Goal: Task Accomplishment & Management: Complete application form

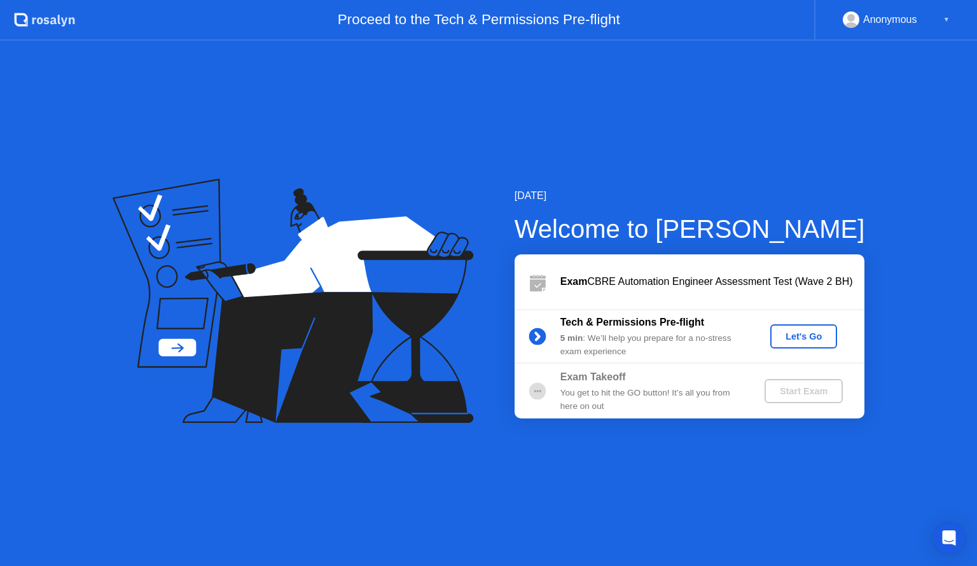
click at [795, 335] on div "Let's Go" at bounding box center [803, 336] width 57 height 10
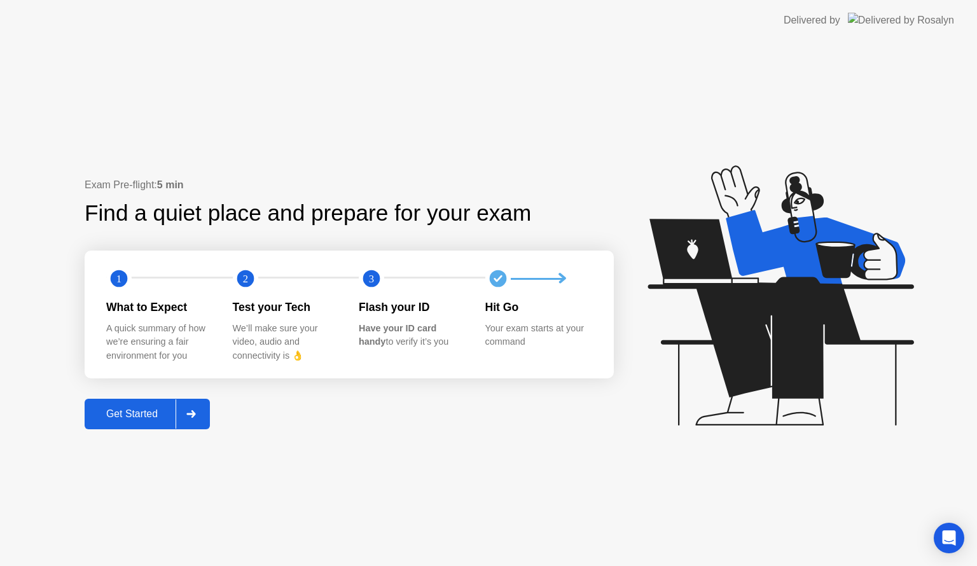
click at [158, 412] on div "Get Started" at bounding box center [131, 413] width 87 height 11
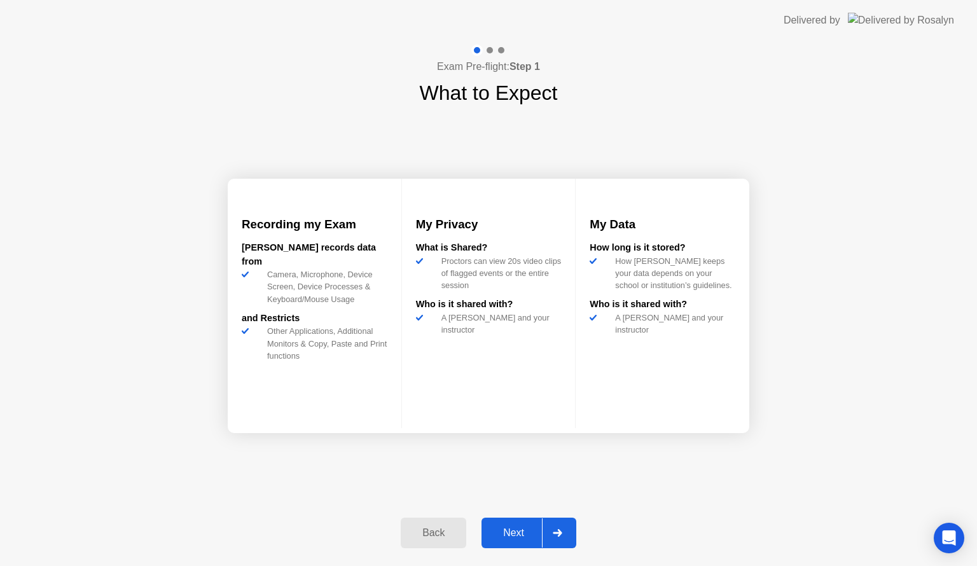
click at [518, 534] on div "Next" at bounding box center [513, 532] width 57 height 11
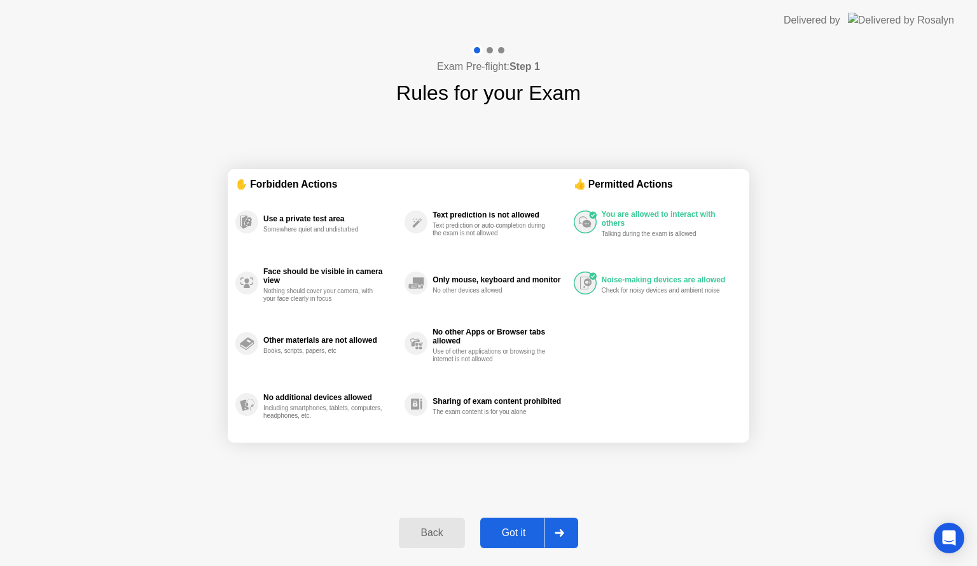
click at [432, 475] on div "✋ Forbidden Actions Use a private test area Somewhere quiet and undisturbed Fac…" at bounding box center [489, 306] width 522 height 396
click at [520, 531] on div "Got it" at bounding box center [514, 532] width 60 height 11
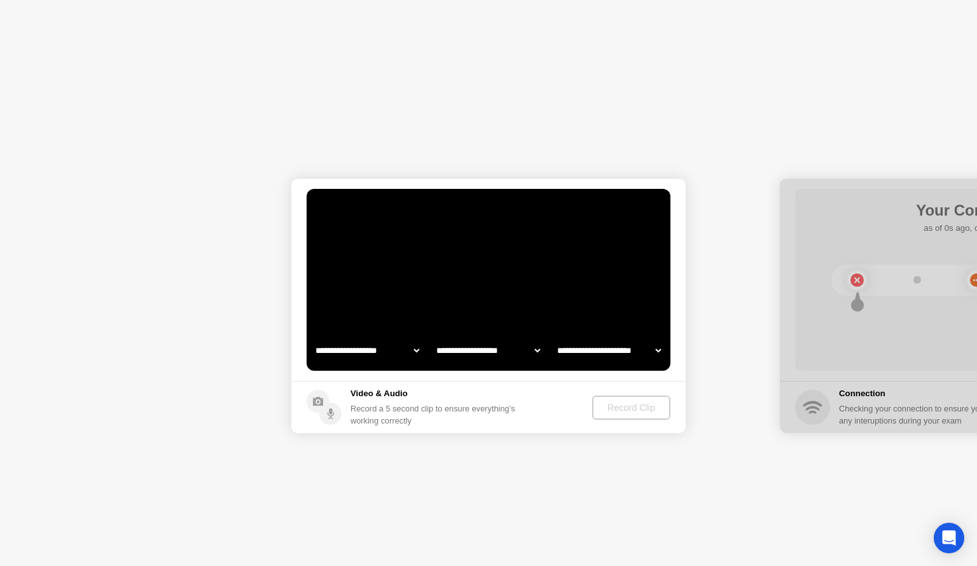
select select "**********"
select select "*******"
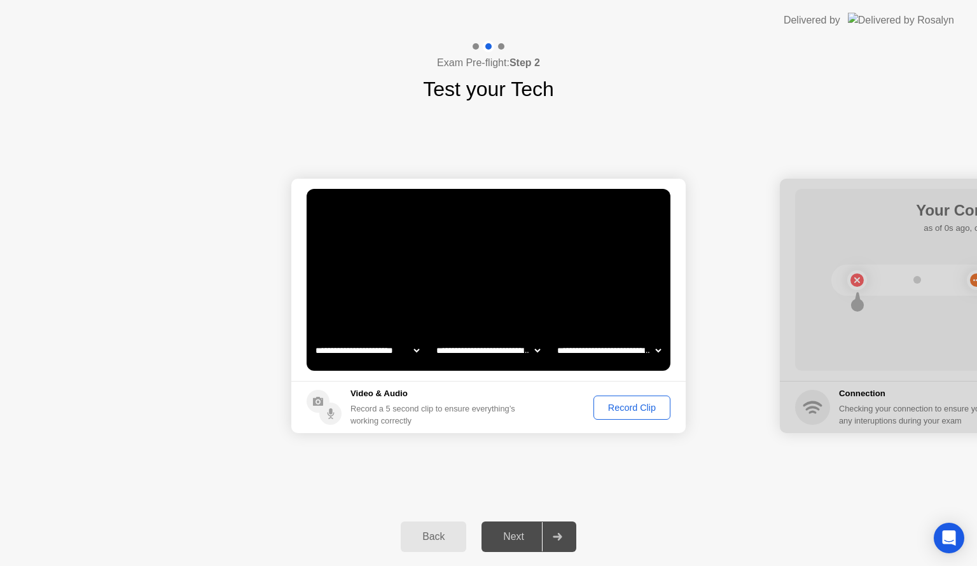
click at [620, 408] on div "Record Clip" at bounding box center [632, 408] width 68 height 10
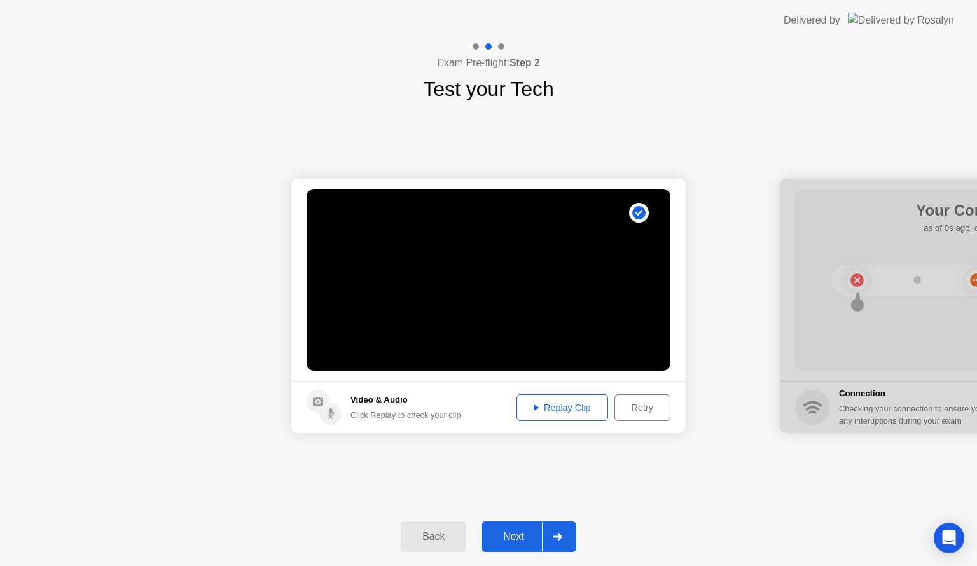
click at [570, 410] on div "Replay Clip" at bounding box center [562, 408] width 83 height 10
click at [533, 403] on div "Replay Clip" at bounding box center [562, 408] width 83 height 10
click at [508, 535] on div "Next" at bounding box center [513, 536] width 57 height 11
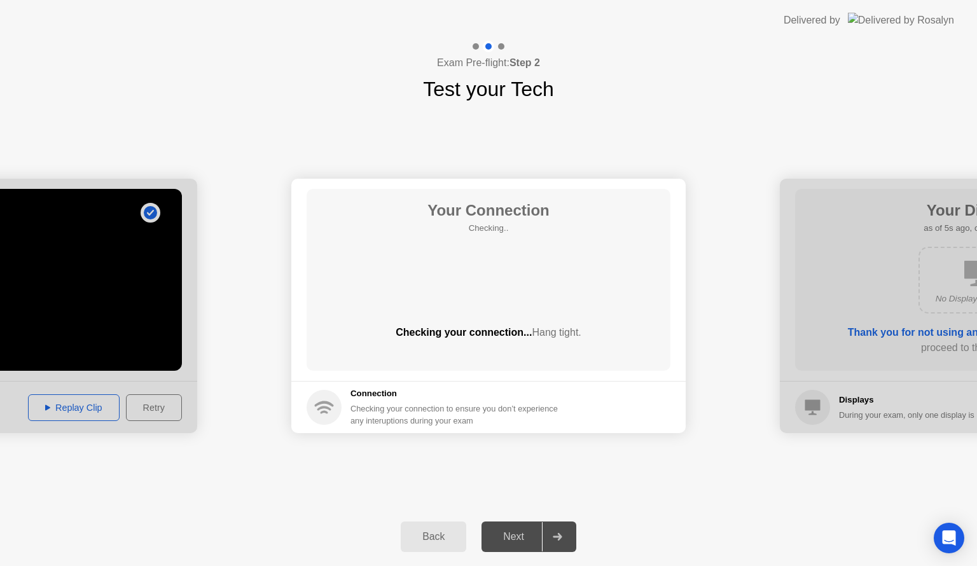
click at [762, 160] on div "**********" at bounding box center [488, 305] width 977 height 403
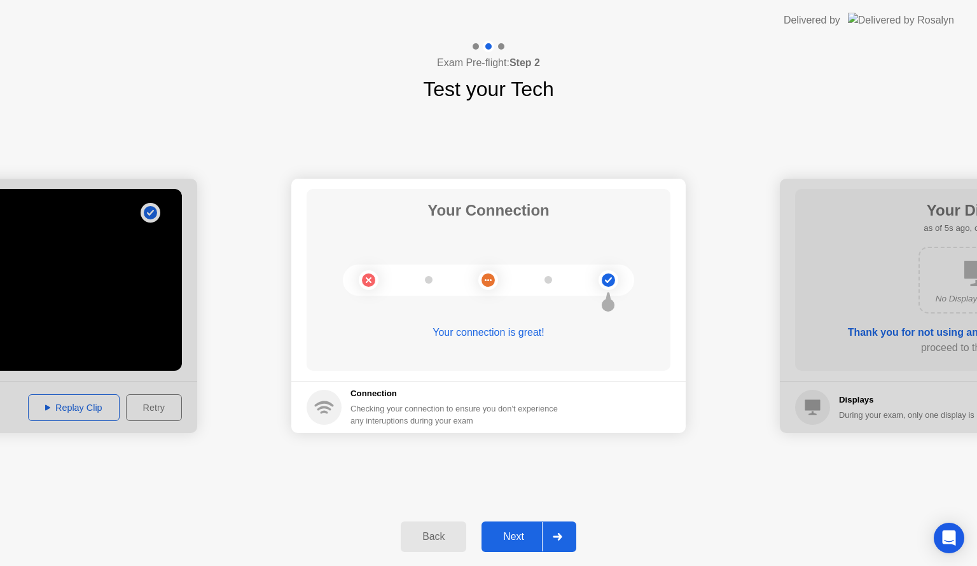
click at [504, 531] on div "Next" at bounding box center [513, 536] width 57 height 11
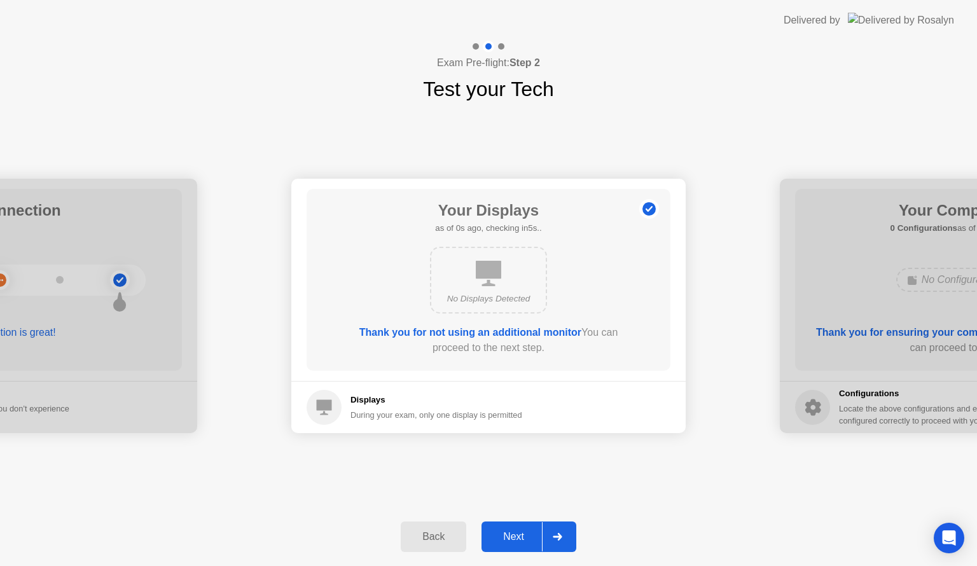
click at [504, 531] on div "Next" at bounding box center [513, 536] width 57 height 11
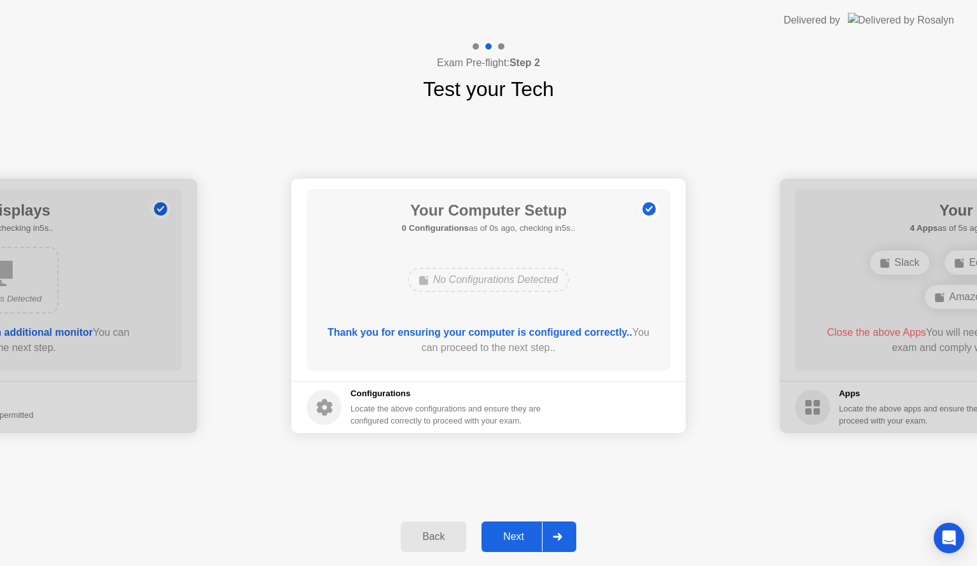
click at [504, 531] on div "Next" at bounding box center [513, 536] width 57 height 11
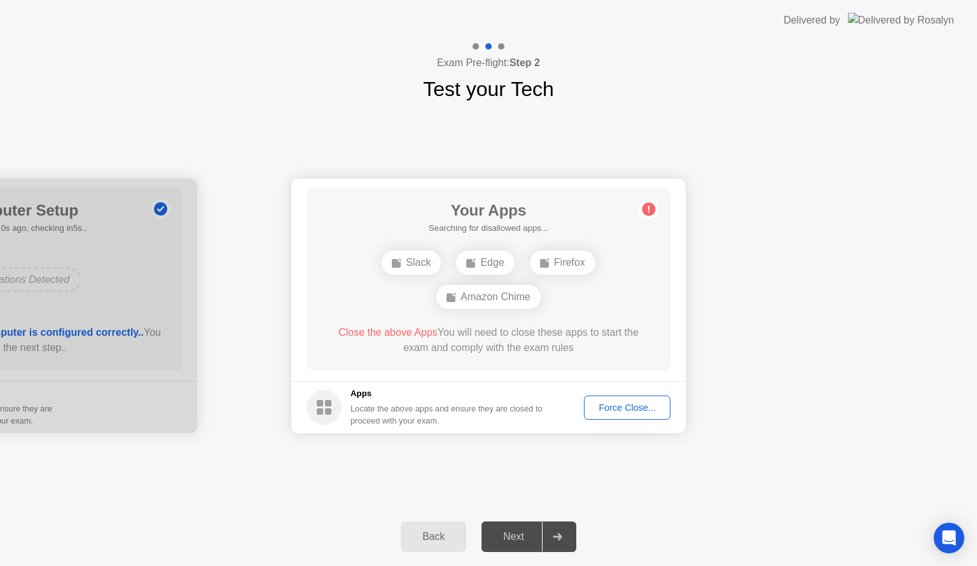
click at [576, 359] on div "Close the above Apps You will need to close these apps to start the exam and co…" at bounding box center [489, 343] width 328 height 36
click at [538, 419] on div "Locate the above apps and ensure they are closed to proceed with your exam." at bounding box center [446, 415] width 193 height 24
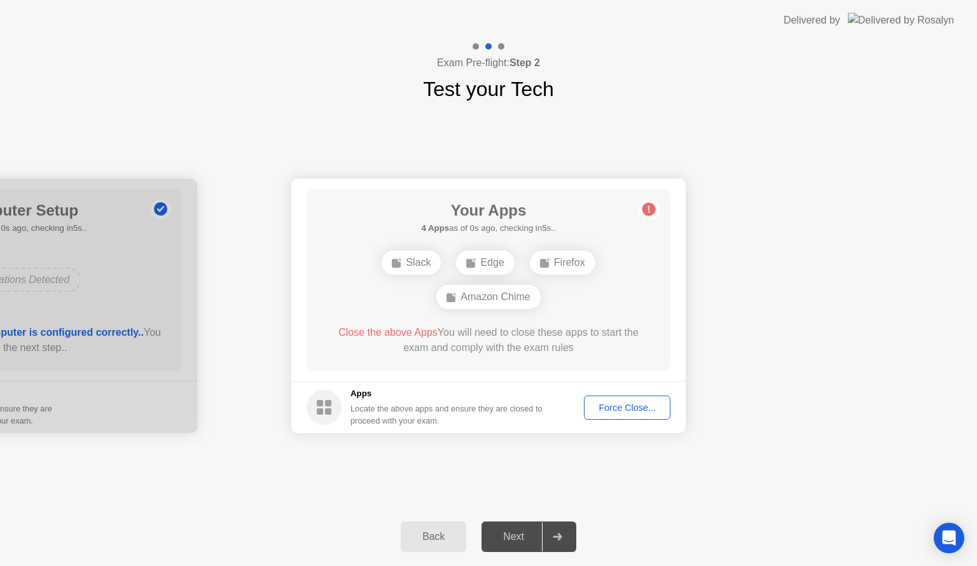
click at [538, 419] on div "Locate the above apps and ensure they are closed to proceed with your exam." at bounding box center [446, 415] width 193 height 24
click at [637, 406] on div "Force Close..." at bounding box center [627, 408] width 78 height 10
click at [635, 411] on div "Force Close..." at bounding box center [627, 408] width 78 height 10
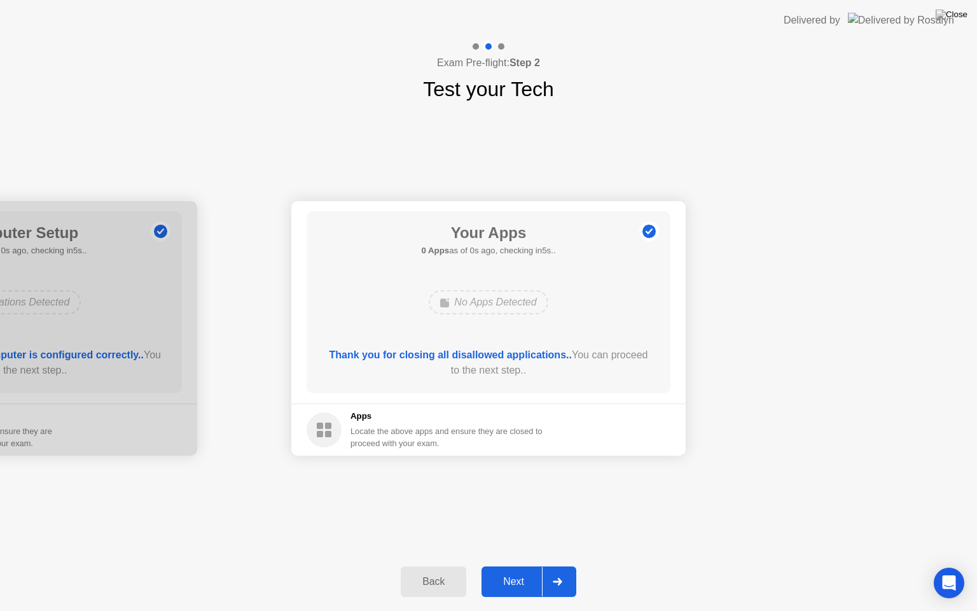
click at [544, 379] on div "Thank you for closing all disallowed applications.. You can proceed to the next…" at bounding box center [489, 365] width 328 height 36
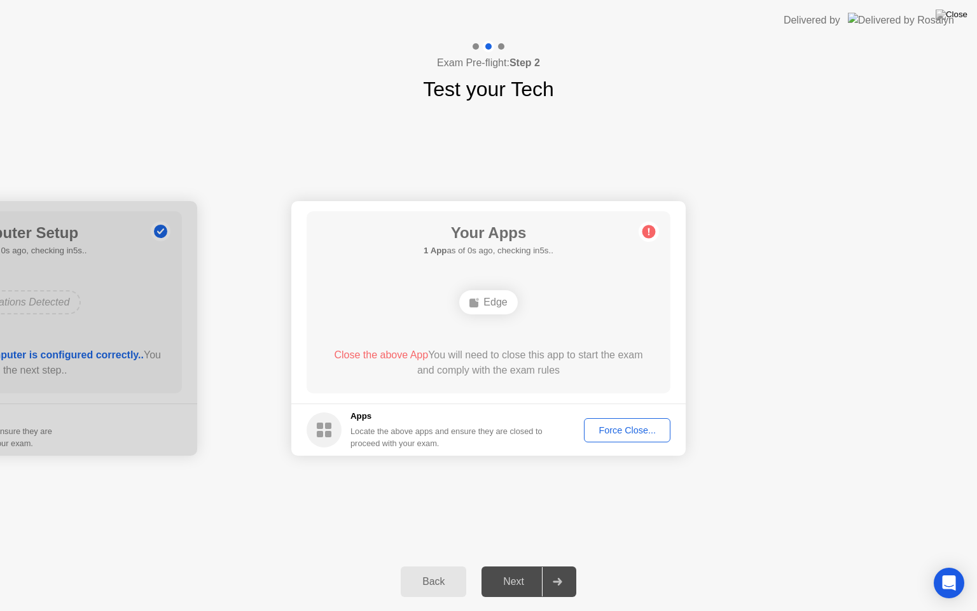
click at [607, 435] on div "Force Close..." at bounding box center [627, 430] width 78 height 10
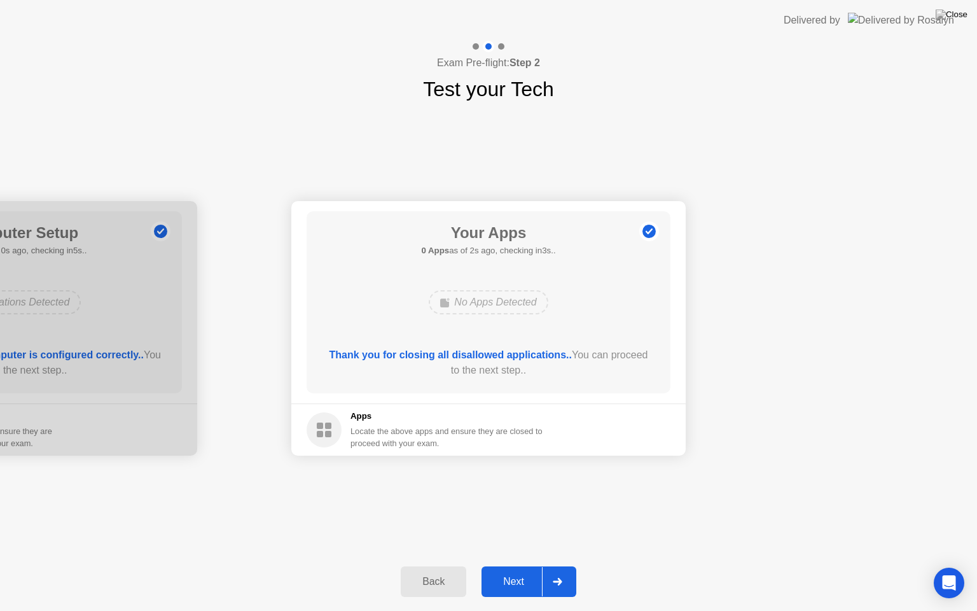
click at [509, 566] on div "Next" at bounding box center [513, 581] width 57 height 11
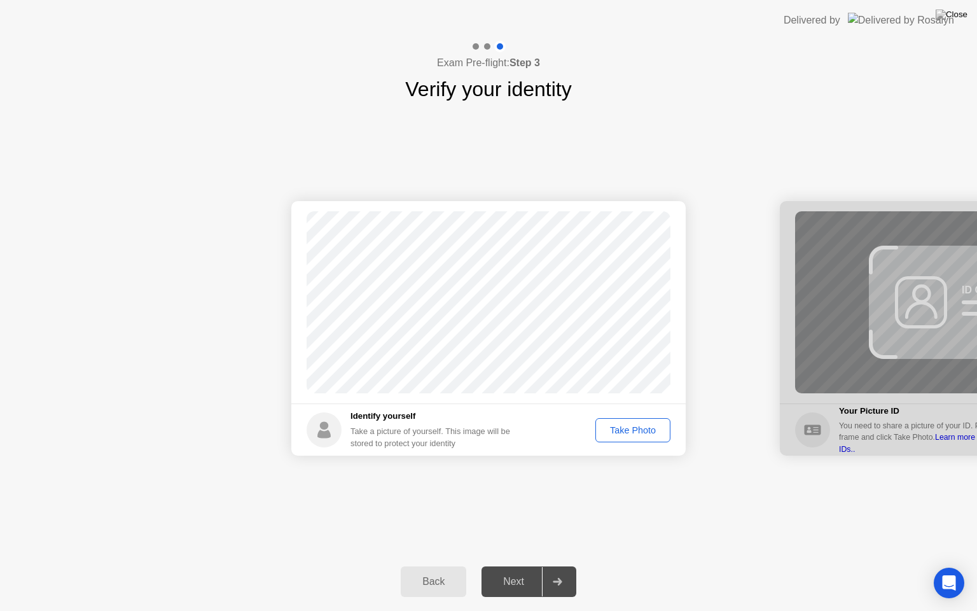
click at [623, 427] on div "Take Photo" at bounding box center [633, 430] width 66 height 10
click at [501, 566] on button "Next" at bounding box center [529, 581] width 95 height 31
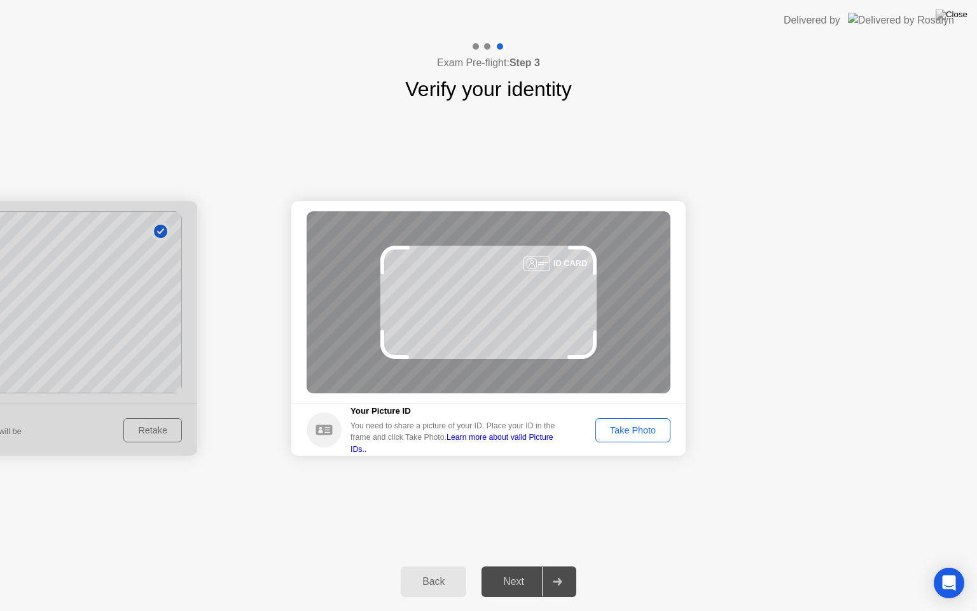
click at [552, 441] on link "Learn more about valid Picture IDs.." at bounding box center [451, 443] width 203 height 20
click at [734, 75] on div "Exam Pre-flight: Step 3 Verify your identity" at bounding box center [488, 73] width 977 height 64
click at [958, 16] on img at bounding box center [952, 15] width 32 height 10
